Goal: Find specific page/section: Find specific page/section

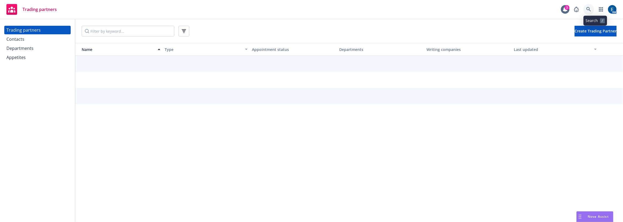
click at [591, 8] on icon at bounding box center [588, 9] width 5 height 5
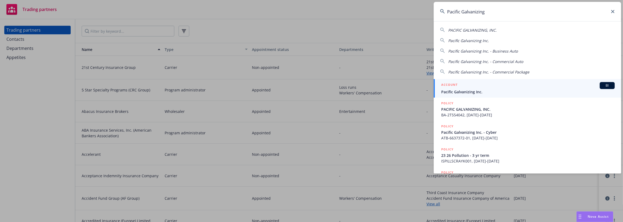
type input "Pacific Galvanizing"
click at [456, 82] on h5 "ACCOUNT" at bounding box center [449, 85] width 16 height 6
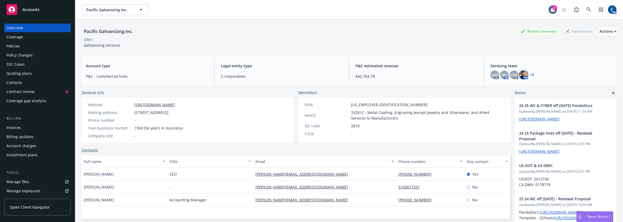
click at [519, 72] on img at bounding box center [523, 74] width 9 height 9
